Goal: Information Seeking & Learning: Learn about a topic

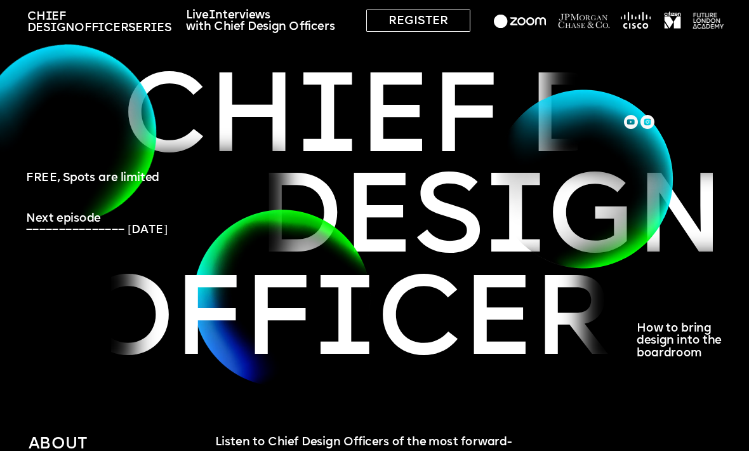
scroll to position [36, 0]
